Goal: Find specific page/section: Find specific page/section

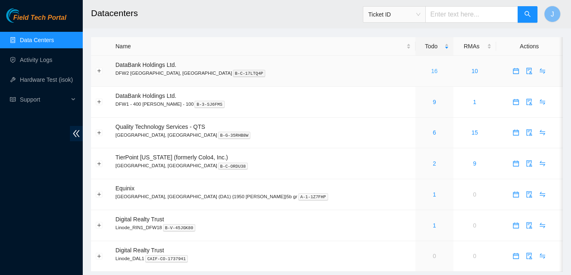
click at [431, 73] on link "16" at bounding box center [434, 71] width 7 height 7
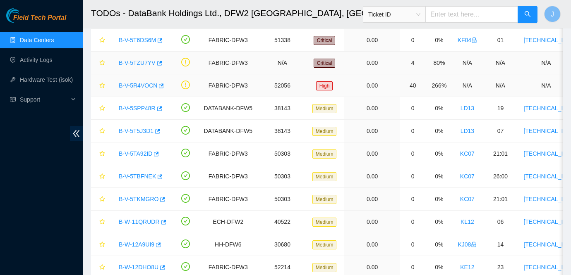
scroll to position [83, 0]
click at [139, 109] on link "B-V-5SPP48R" at bounding box center [137, 108] width 37 height 7
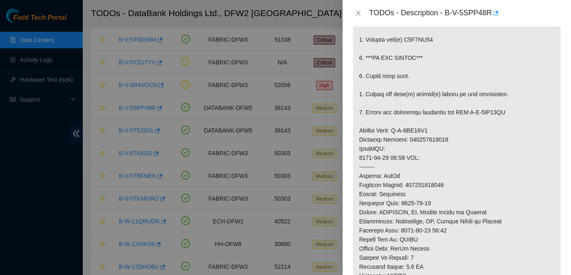
scroll to position [232, 0]
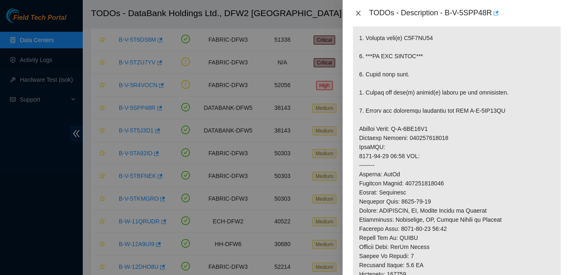
click at [359, 14] on icon "close" at bounding box center [358, 13] width 5 height 5
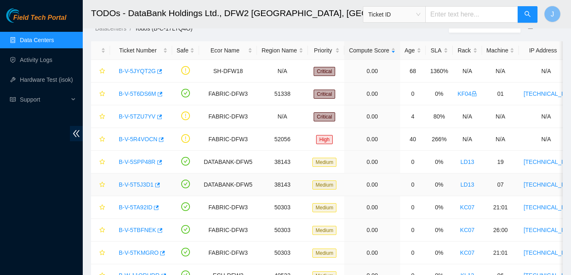
scroll to position [0, 0]
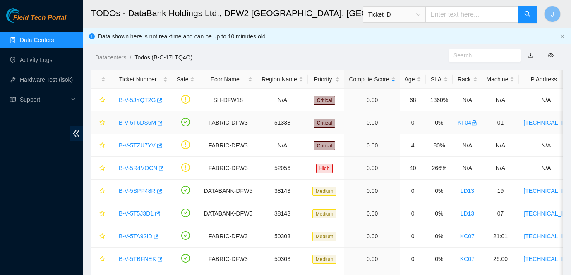
click at [141, 124] on link "B-V-5T6DS6M" at bounding box center [137, 122] width 37 height 7
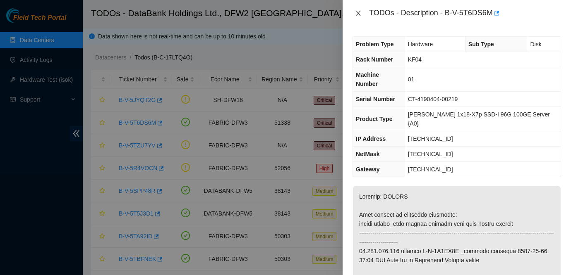
click at [356, 13] on icon "close" at bounding box center [358, 13] width 7 height 7
